Goal: Communication & Community: Participate in discussion

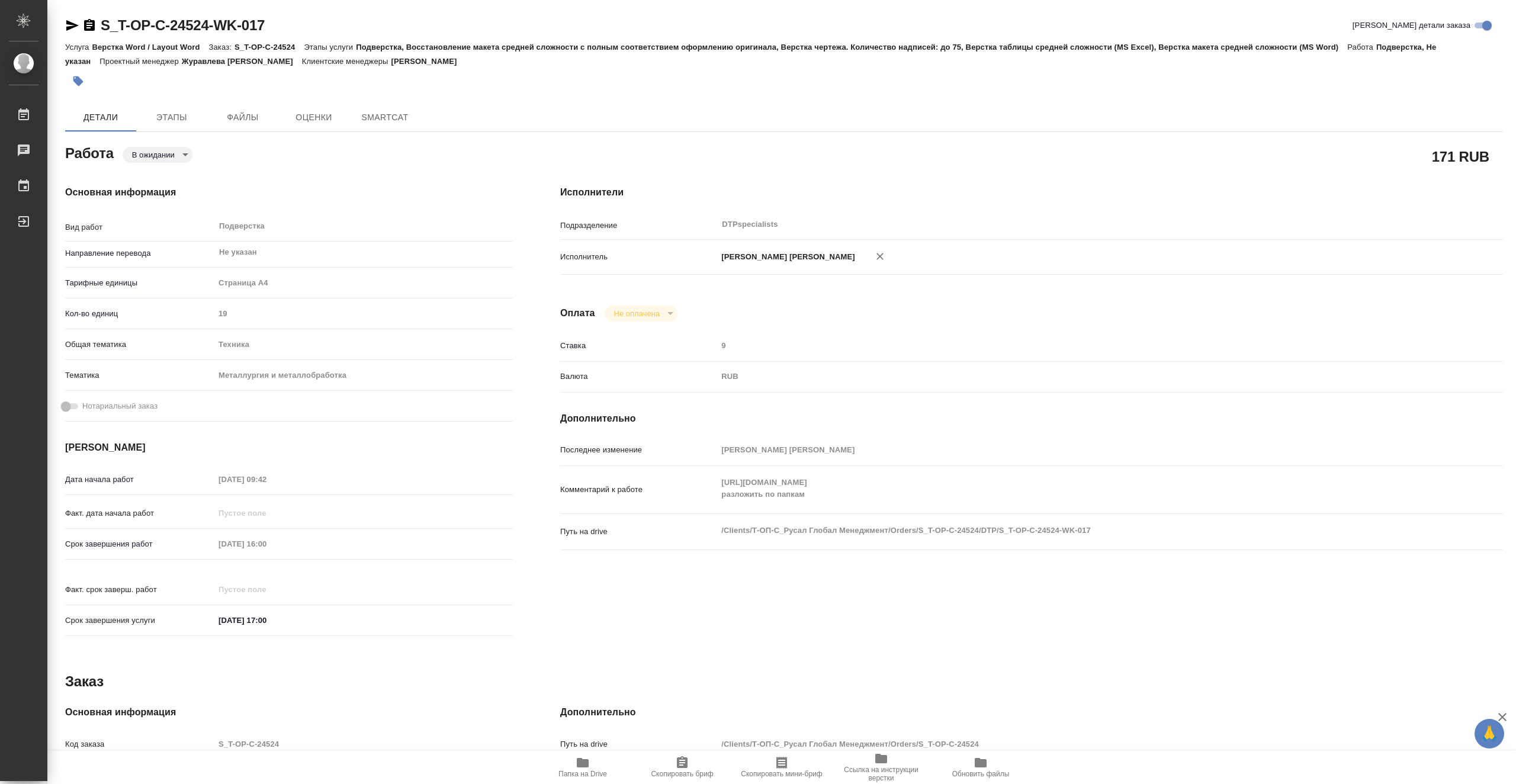
type textarea "x"
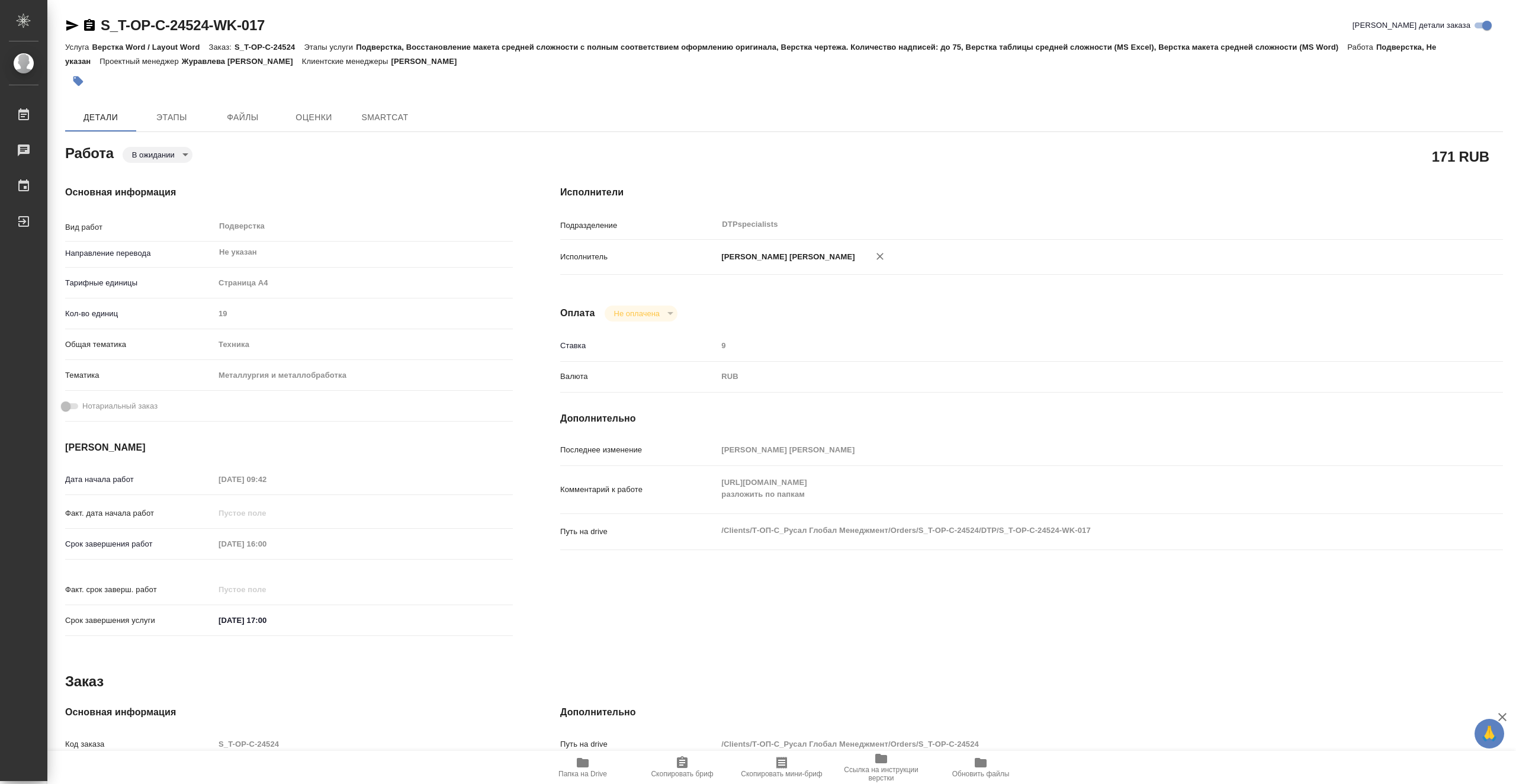
type textarea "x"
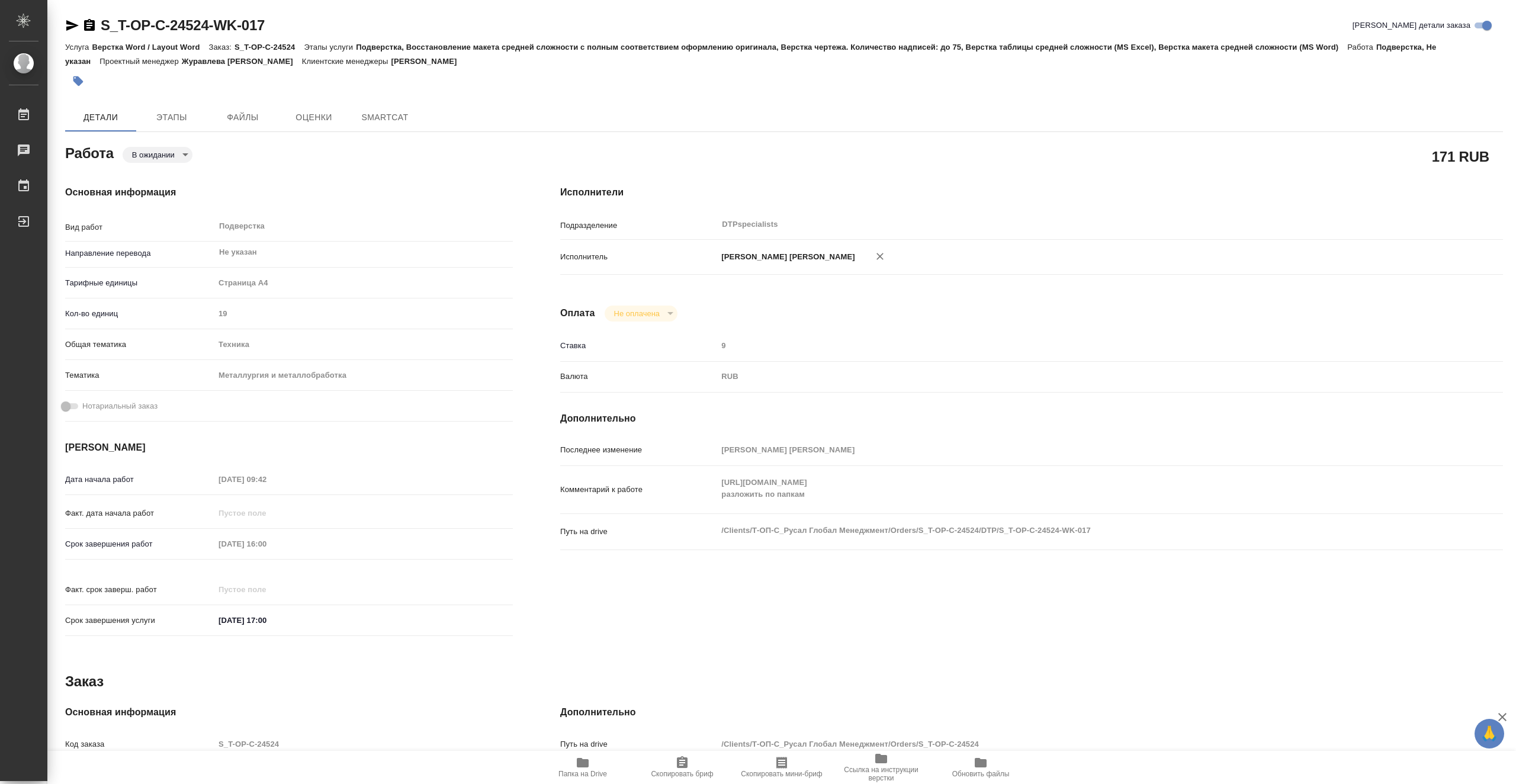
type textarea "x"
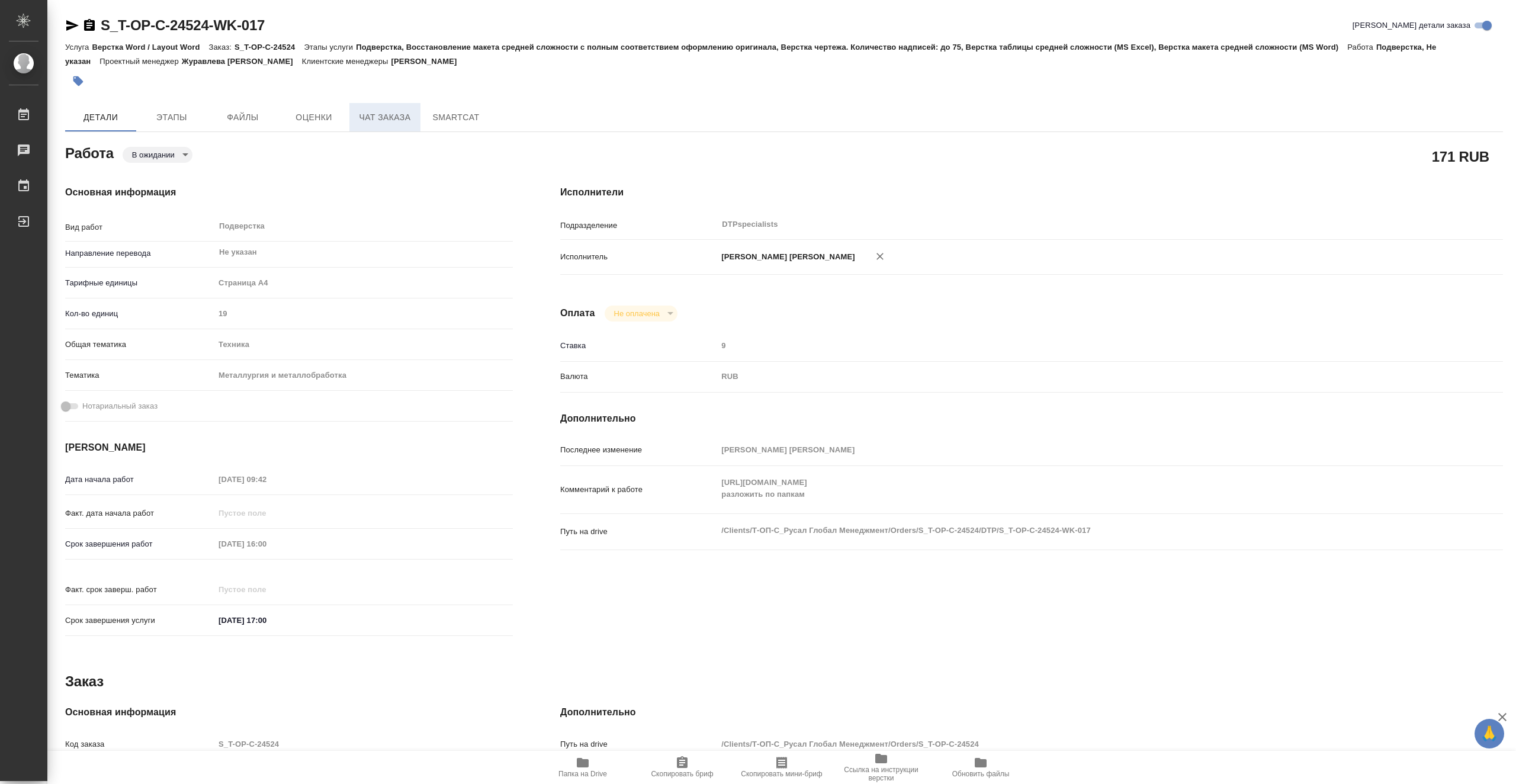
type textarea "x"
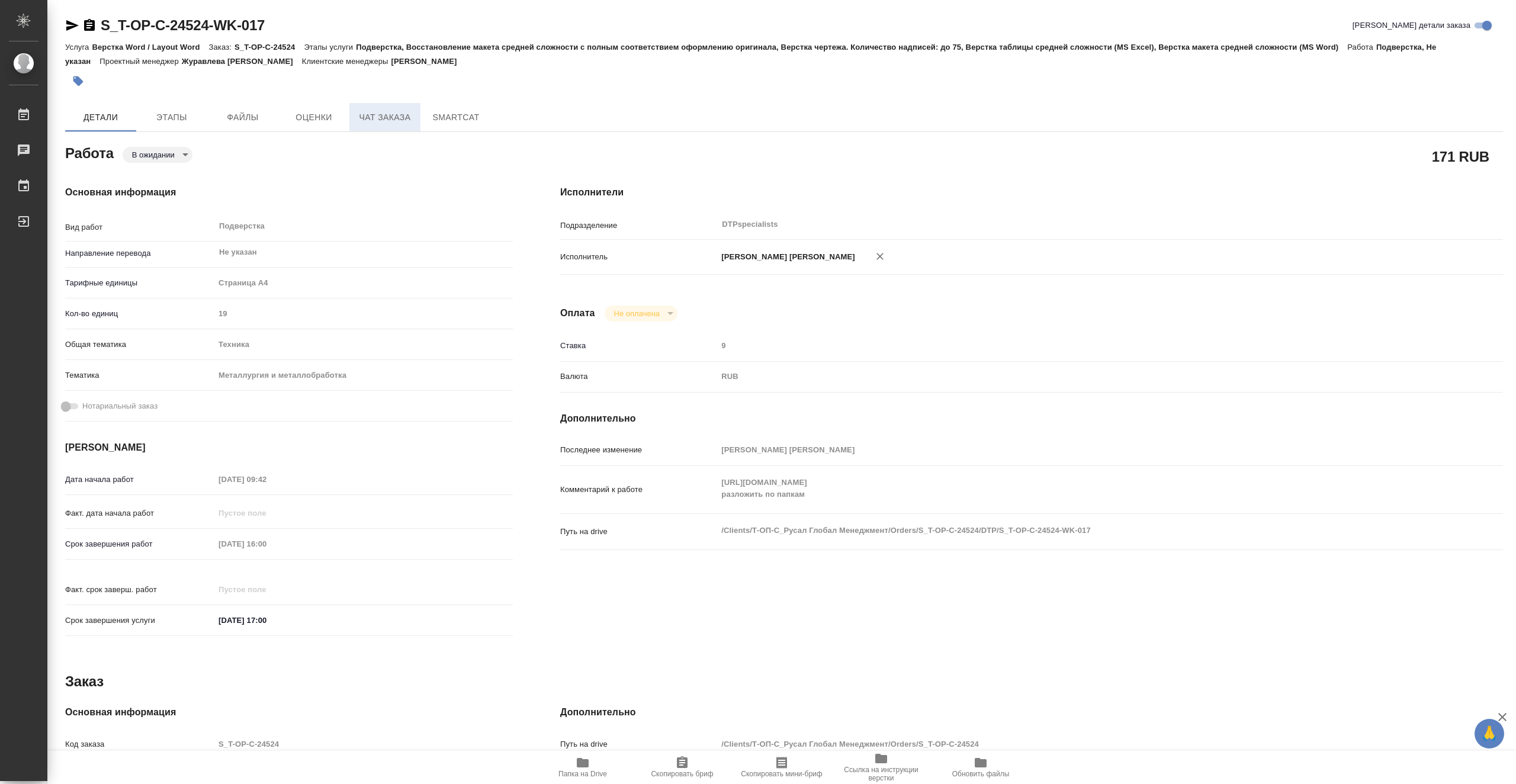
click at [377, 118] on span "Чат заказа" at bounding box center [384, 117] width 57 height 15
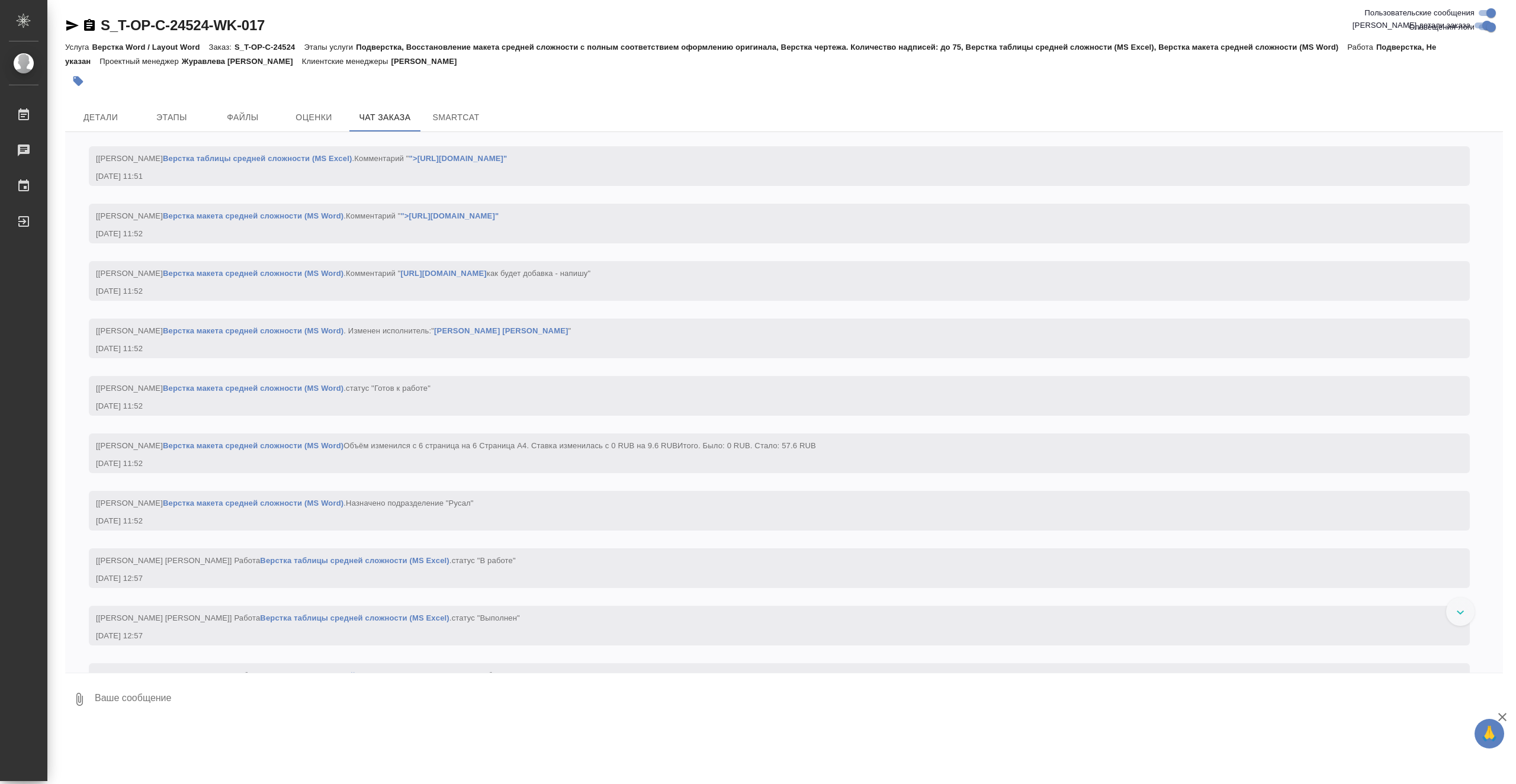
scroll to position [11279, 0]
